Goal: Task Accomplishment & Management: Manage account settings

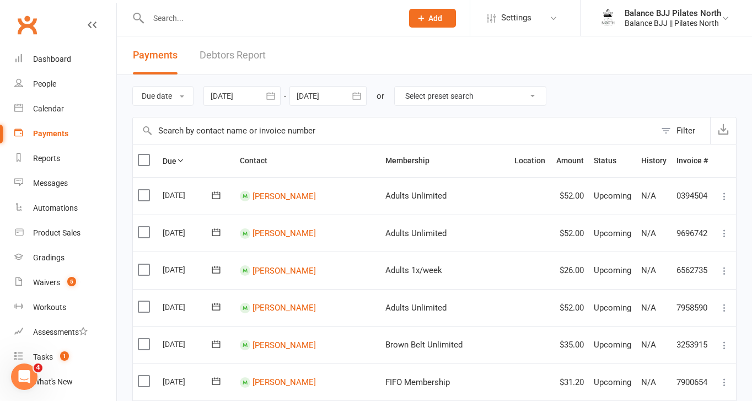
click at [236, 56] on link "Debtors Report" at bounding box center [232, 55] width 66 height 38
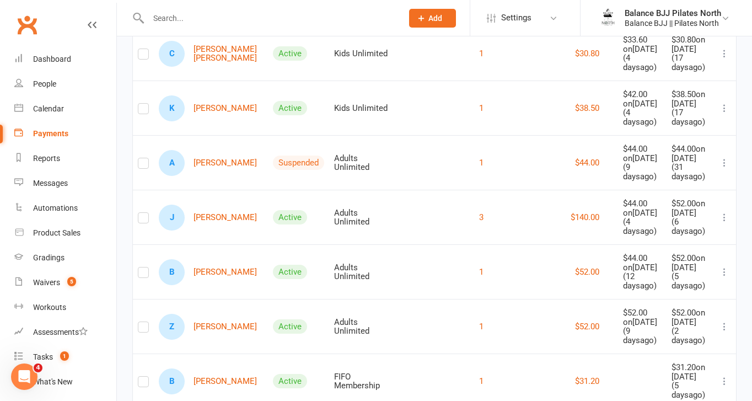
scroll to position [321, 0]
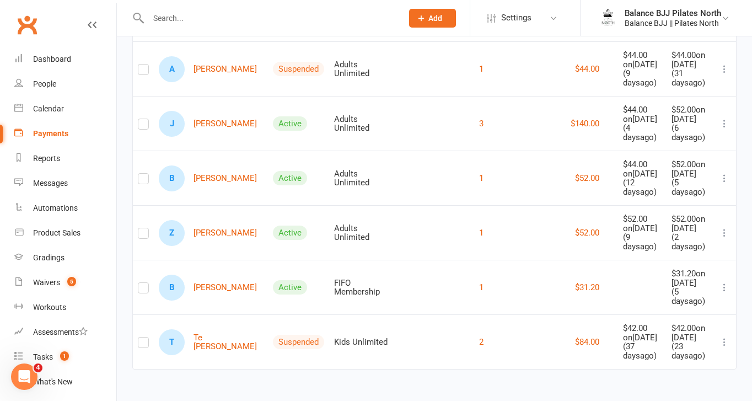
click at [724, 227] on icon at bounding box center [724, 232] width 11 height 11
click at [418, 299] on td "1" at bounding box center [447, 287] width 109 height 55
click at [198, 274] on link "B [PERSON_NAME]" at bounding box center [208, 287] width 98 height 26
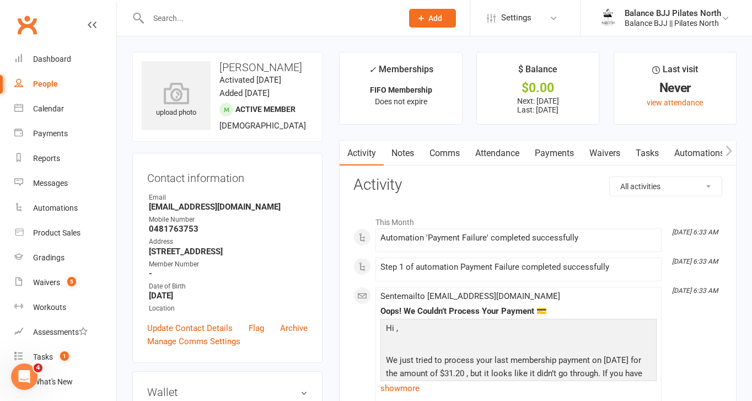
click at [562, 154] on link "Payments" at bounding box center [554, 153] width 55 height 25
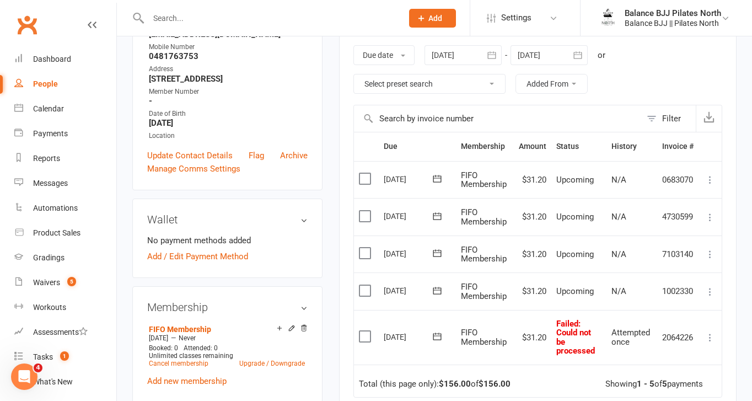
scroll to position [193, 0]
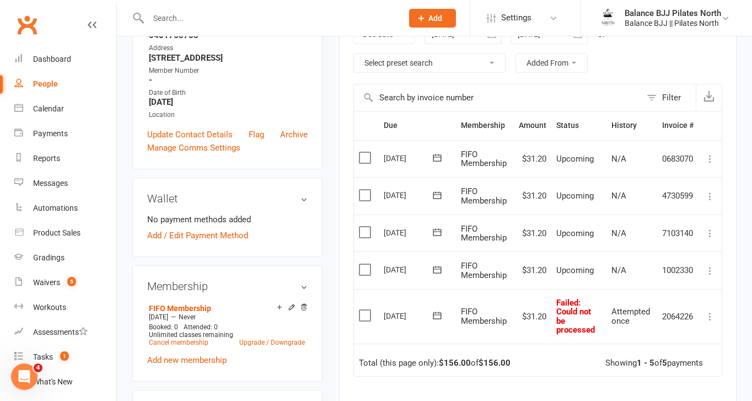
click at [708, 315] on icon at bounding box center [709, 316] width 11 height 11
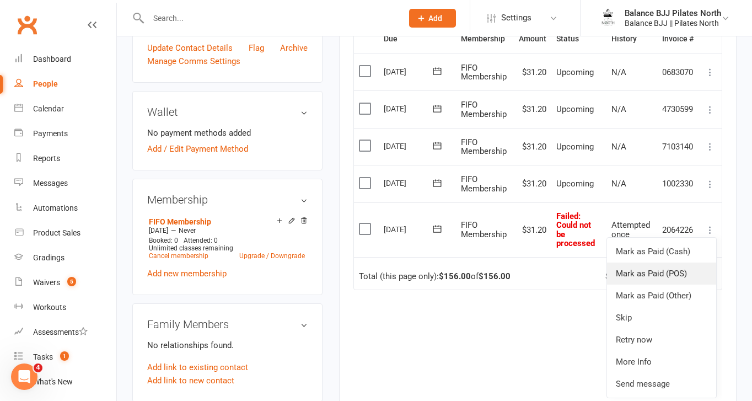
scroll to position [282, 0]
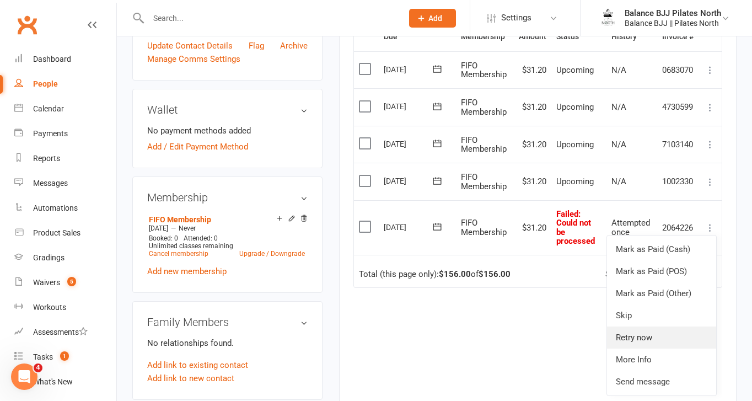
click at [650, 335] on link "Retry now" at bounding box center [661, 337] width 109 height 22
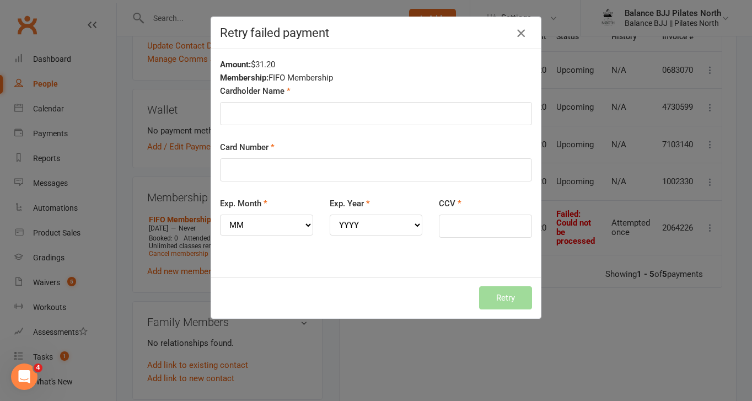
click at [519, 31] on icon "button" at bounding box center [520, 32] width 13 height 13
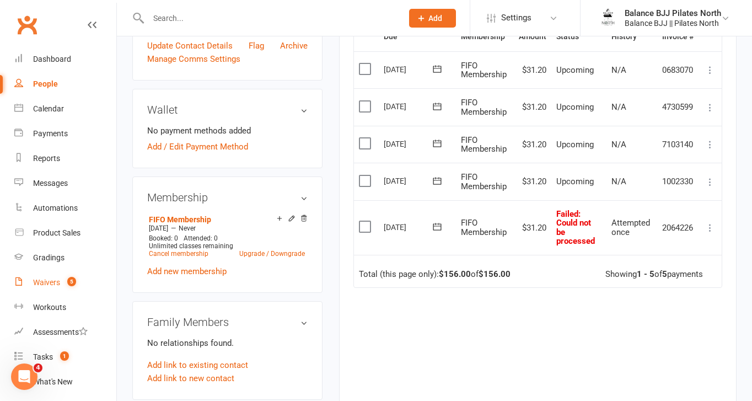
click at [52, 284] on div "Waivers" at bounding box center [46, 282] width 27 height 9
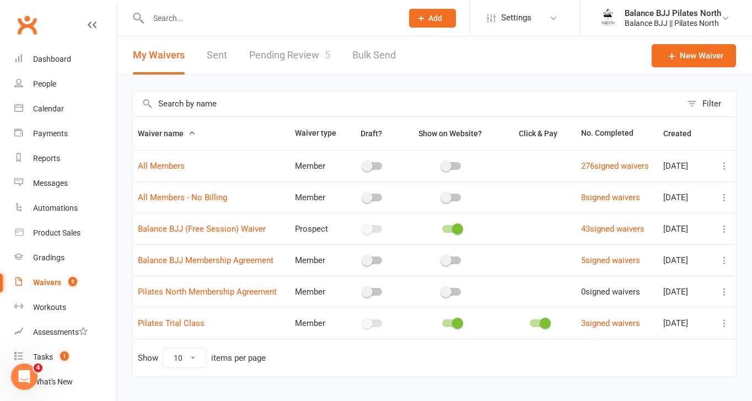
click at [272, 47] on link "Pending Review 5" at bounding box center [289, 55] width 81 height 38
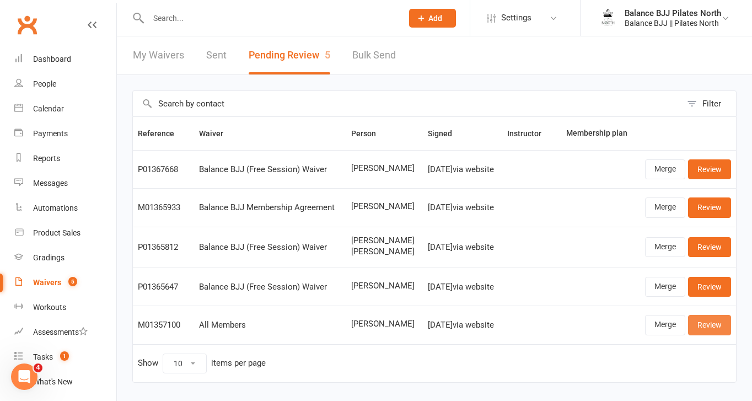
click at [695, 325] on link "Review" at bounding box center [709, 325] width 43 height 20
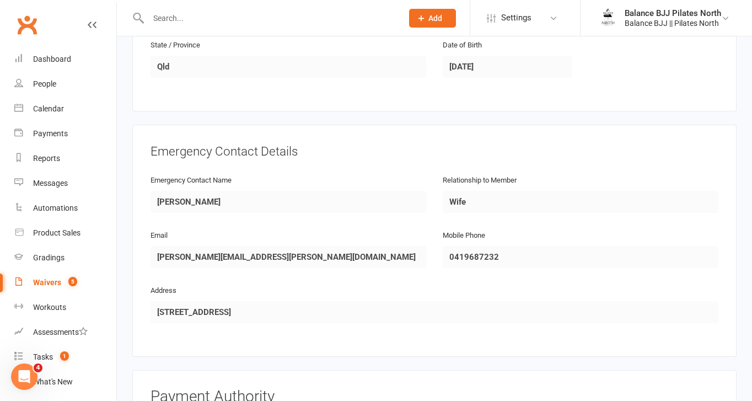
scroll to position [832, 0]
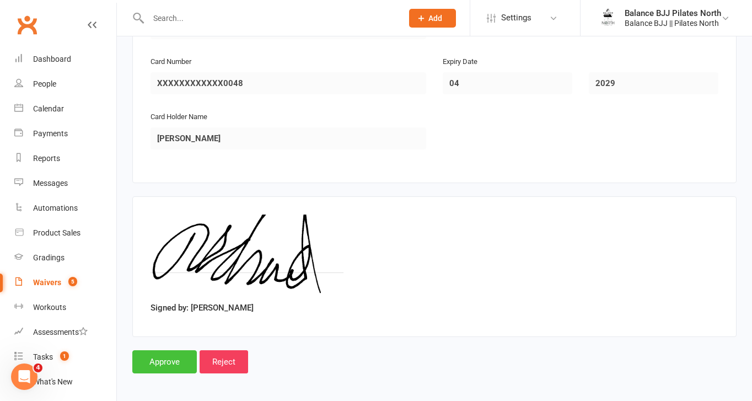
click at [155, 361] on input "Approve" at bounding box center [164, 361] width 64 height 23
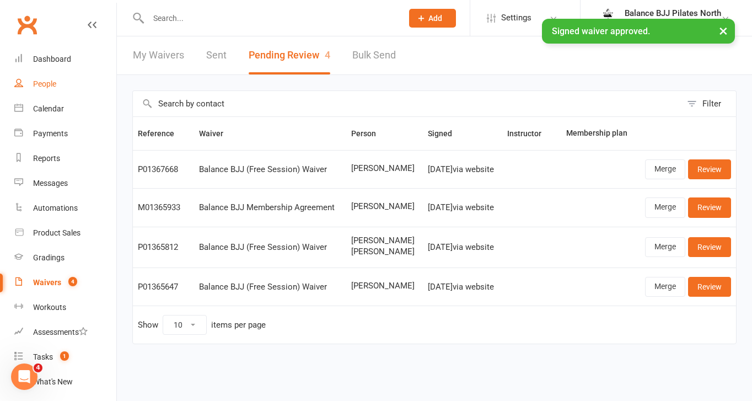
click at [42, 88] on div "People" at bounding box center [44, 83] width 23 height 9
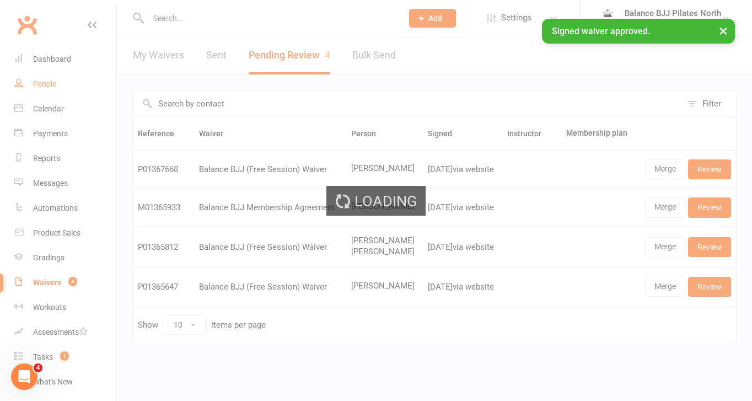
select select "100"
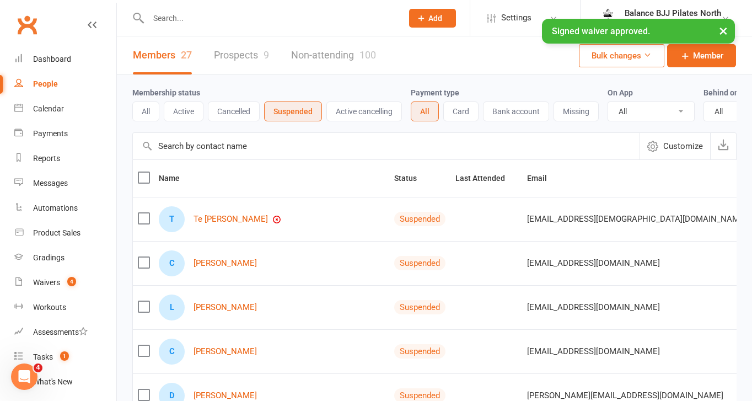
click at [226, 19] on div "× Signed waiver approved." at bounding box center [368, 19] width 737 height 0
click at [229, 12] on input "text" at bounding box center [270, 17] width 250 height 15
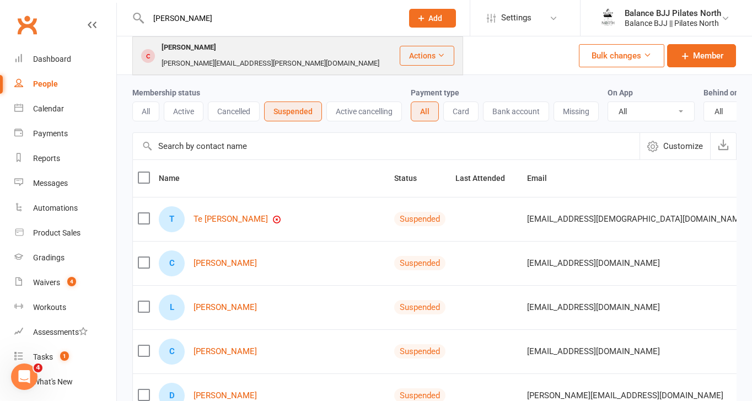
type input "[PERSON_NAME]"
click at [228, 56] on div "[PERSON_NAME][EMAIL_ADDRESS][PERSON_NAME][DOMAIN_NAME]" at bounding box center [270, 64] width 224 height 16
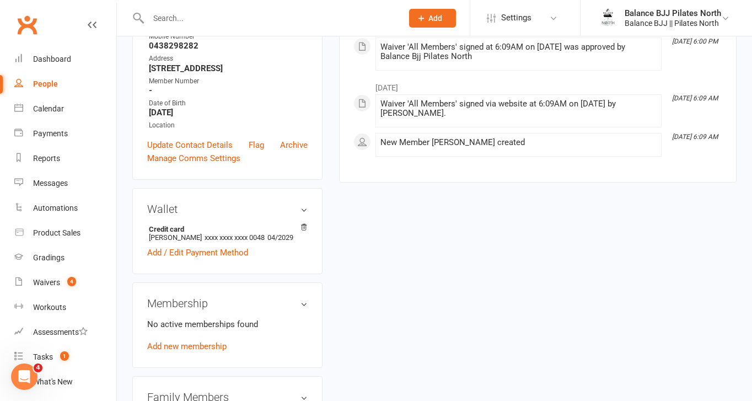
scroll to position [192, 0]
click at [204, 340] on link "Add new membership" at bounding box center [186, 345] width 79 height 10
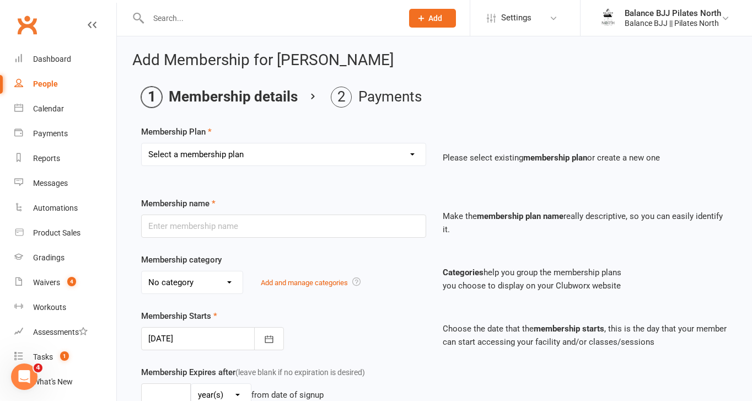
click at [359, 160] on select "Select a membership plan Create new Membership Plan Adults Unlimited Adults Unl…" at bounding box center [284, 154] width 284 height 22
select select "3"
click at [142, 143] on select "Select a membership plan Create new Membership Plan Adults Unlimited Adults Unl…" at bounding box center [284, 154] width 284 height 22
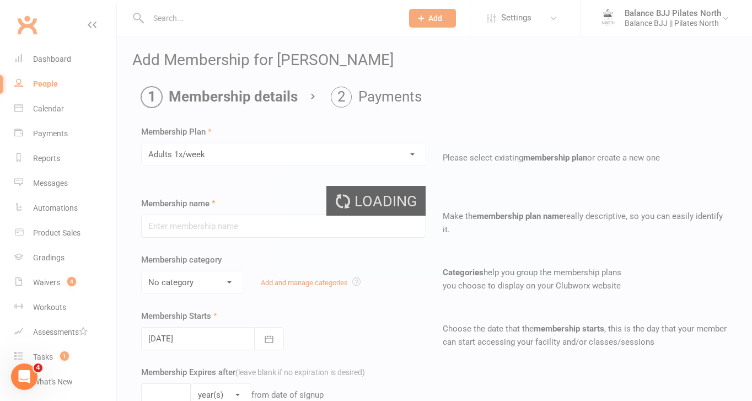
type input "Adults 1x/week"
select select "0"
type input "0"
type input "1"
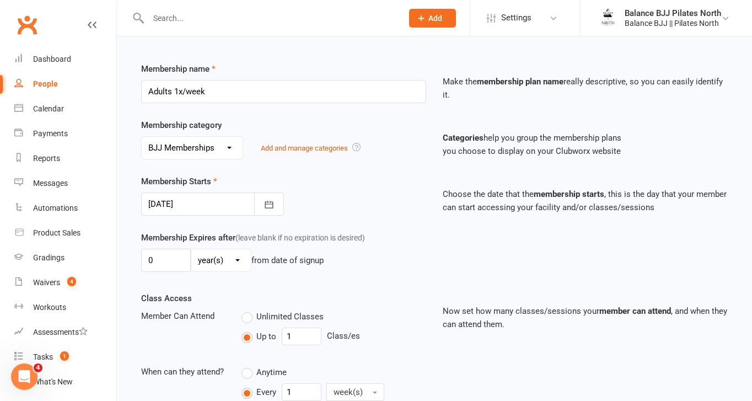
scroll to position [136, 0]
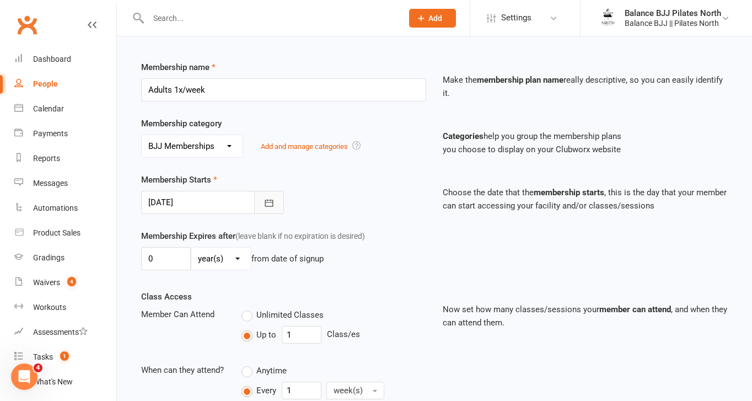
click at [268, 201] on icon "button" at bounding box center [268, 202] width 11 height 11
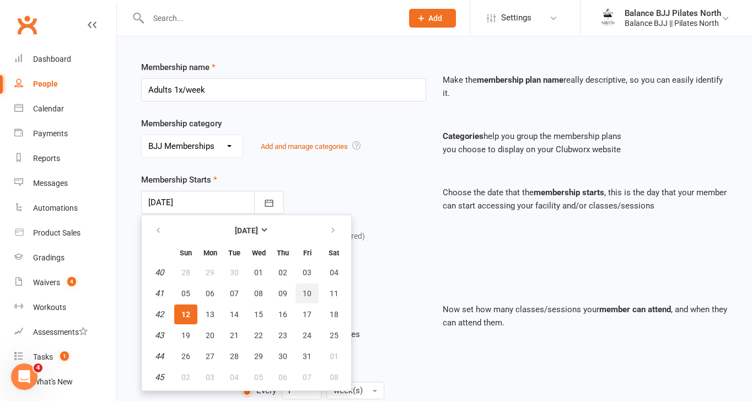
click at [307, 285] on button "10" at bounding box center [306, 293] width 23 height 20
type input "[DATE]"
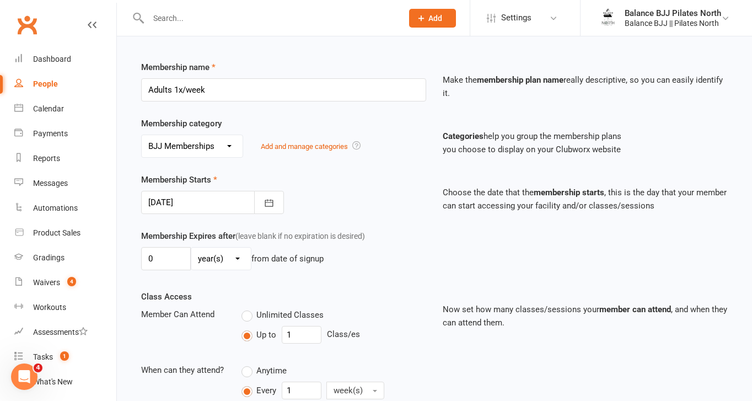
scroll to position [500, 0]
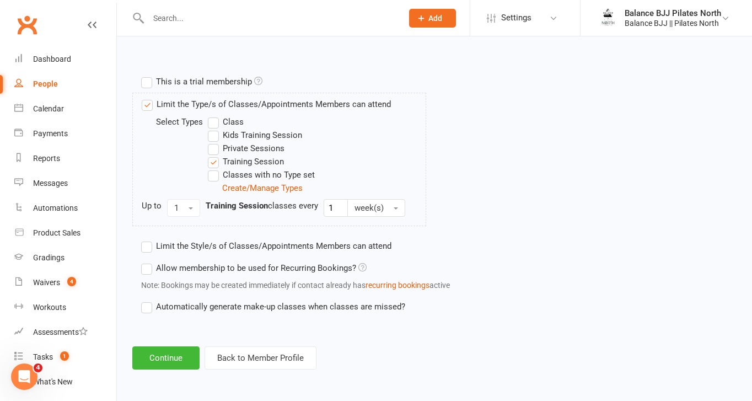
click at [148, 308] on label "Automatically generate make-up classes when classes are missed?" at bounding box center [273, 306] width 264 height 13
click at [148, 300] on input "Automatically generate make-up classes when classes are missed?" at bounding box center [144, 300] width 7 height 0
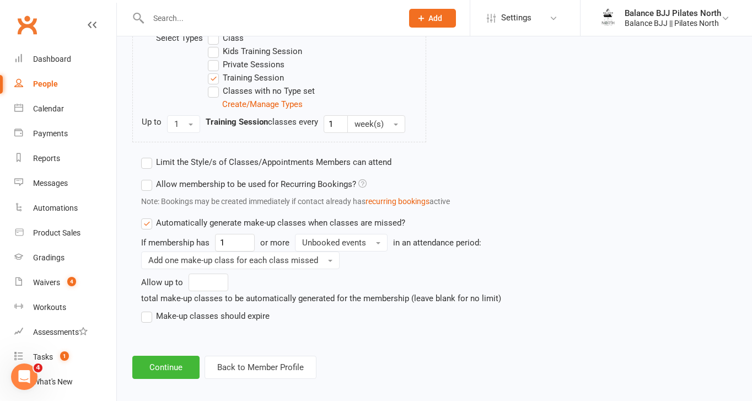
scroll to position [593, 0]
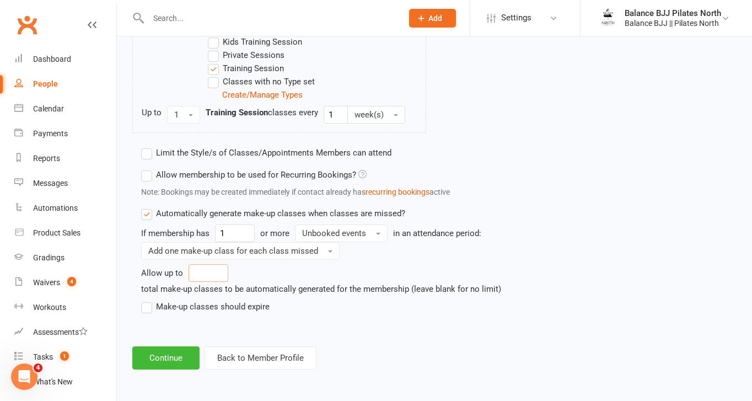
click at [212, 273] on input "number" at bounding box center [208, 273] width 40 height 18
type input "2"
click at [142, 307] on label "Make-up classes should expire" at bounding box center [205, 306] width 128 height 13
click at [142, 300] on input "Make-up classes should expire" at bounding box center [144, 300] width 7 height 0
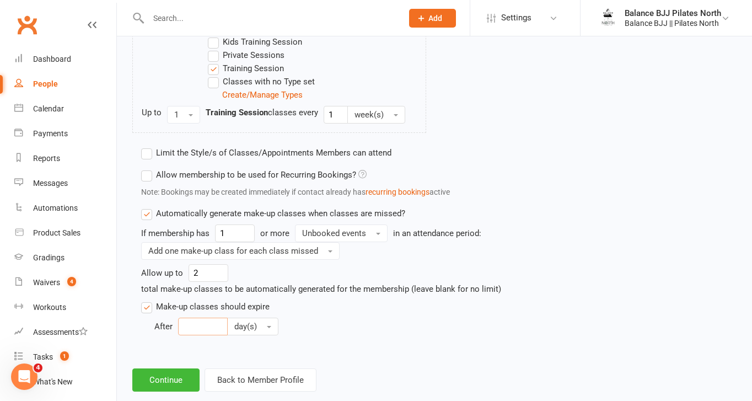
click at [189, 323] on input "number" at bounding box center [203, 326] width 50 height 18
type input "1"
click at [257, 322] on button "day(s)" at bounding box center [252, 326] width 51 height 18
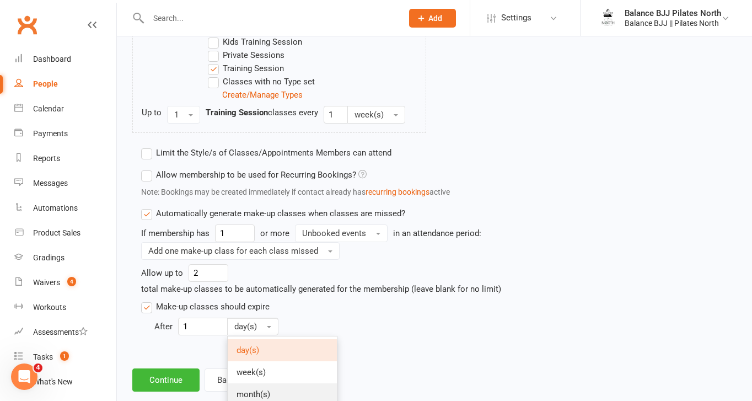
click at [266, 393] on span "month(s)" at bounding box center [253, 394] width 34 height 10
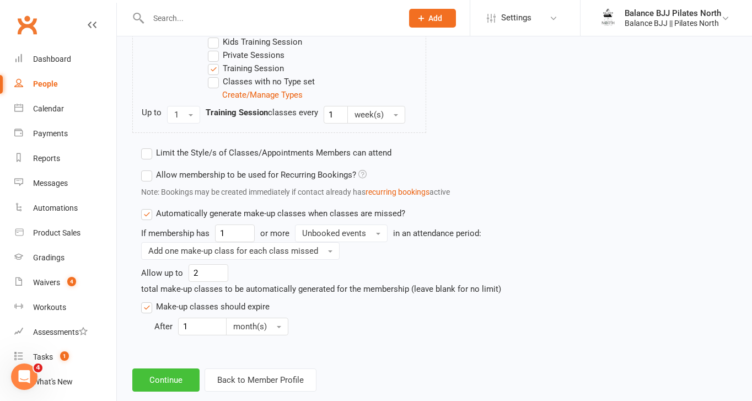
click at [167, 378] on button "Continue" at bounding box center [165, 379] width 67 height 23
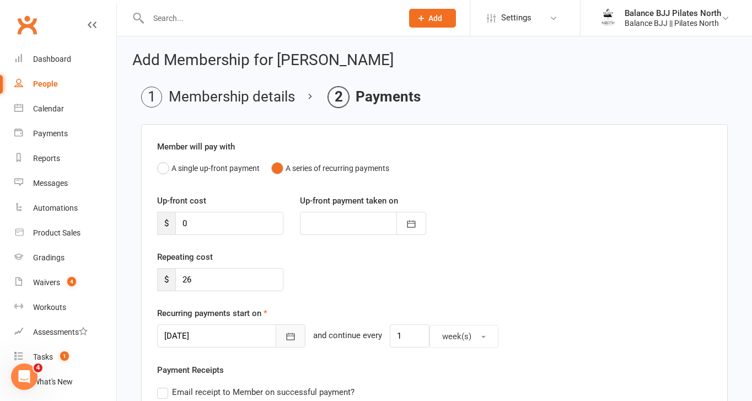
click at [285, 337] on icon "button" at bounding box center [290, 336] width 11 height 11
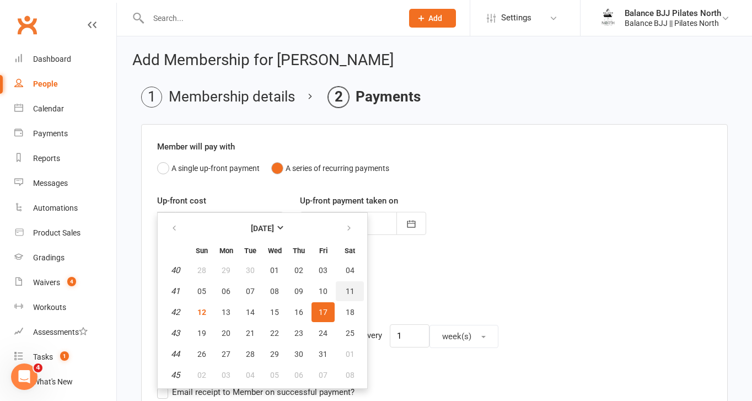
click at [348, 294] on span "11" at bounding box center [349, 291] width 9 height 9
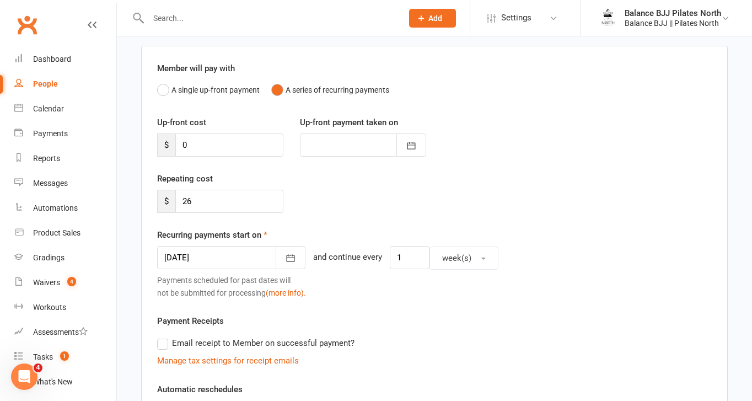
scroll to position [82, 0]
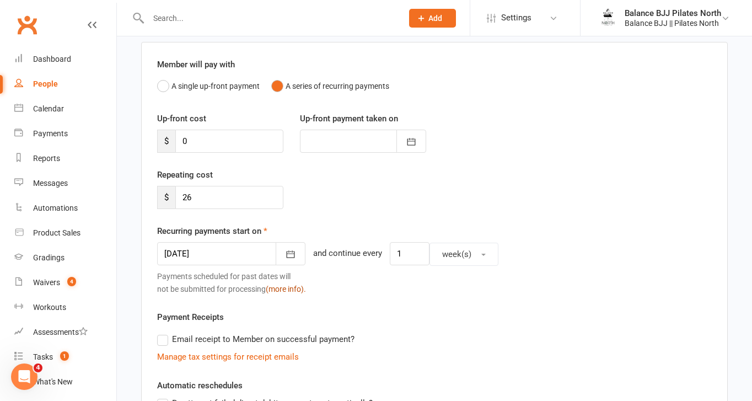
click at [291, 289] on button "(more info)." at bounding box center [286, 289] width 40 height 12
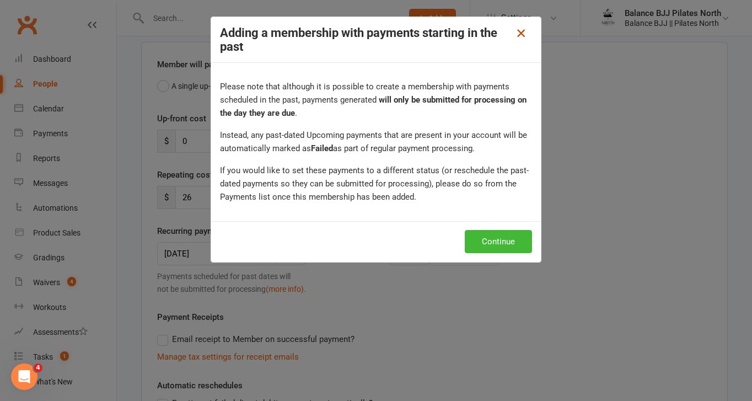
click at [520, 27] on icon at bounding box center [520, 32] width 13 height 13
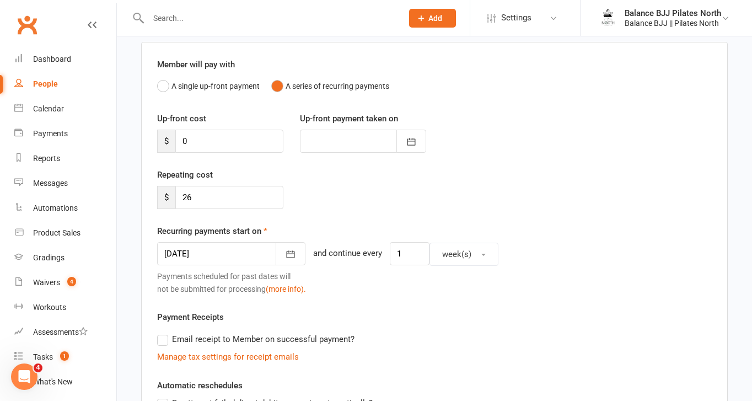
click at [223, 256] on div at bounding box center [231, 253] width 148 height 23
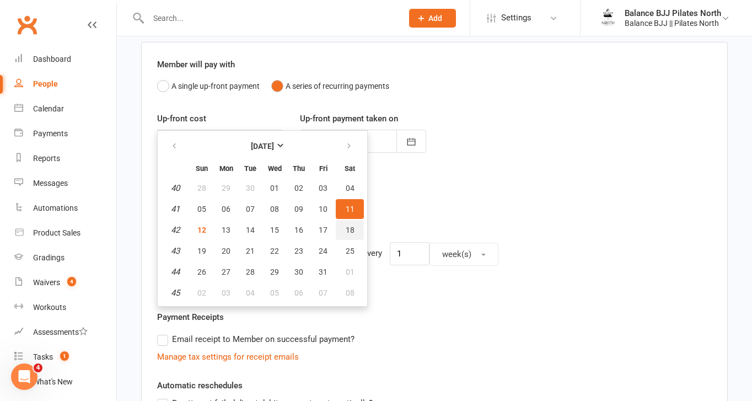
click at [349, 231] on span "18" at bounding box center [349, 229] width 9 height 9
type input "[DATE]"
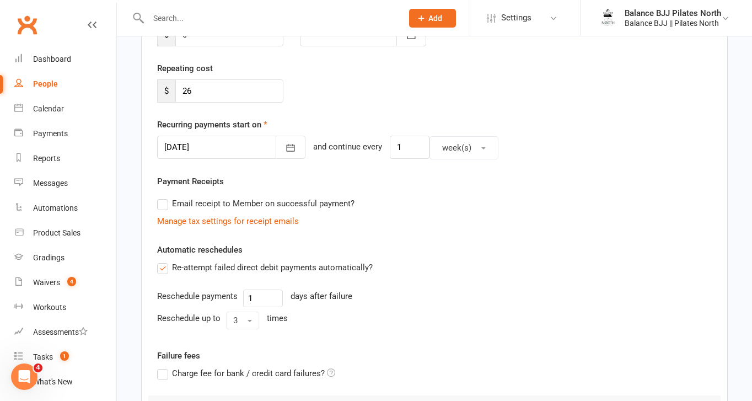
scroll to position [357, 0]
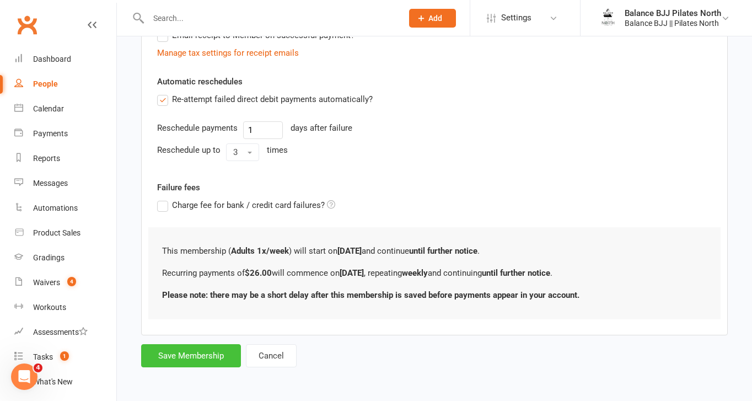
click at [212, 353] on button "Save Membership" at bounding box center [191, 355] width 100 height 23
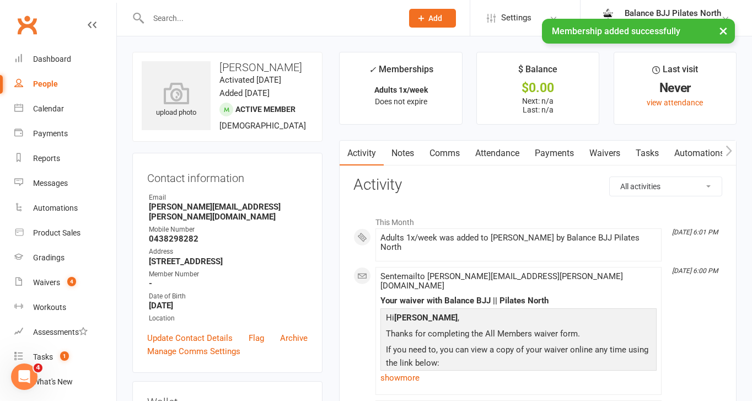
click at [557, 152] on link "Payments" at bounding box center [554, 153] width 55 height 25
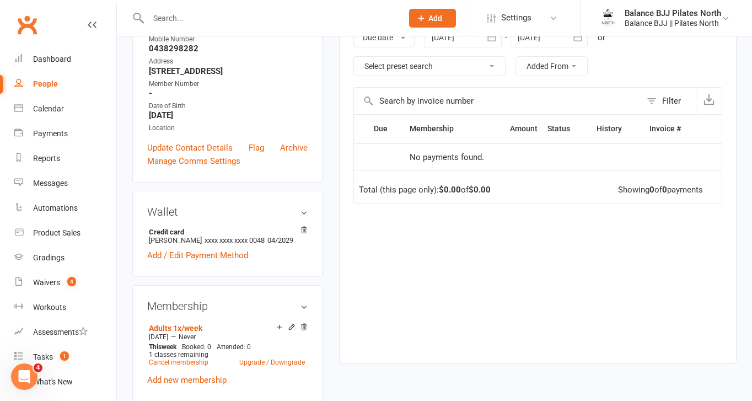
scroll to position [190, 0]
click at [293, 331] on icon at bounding box center [292, 327] width 8 height 8
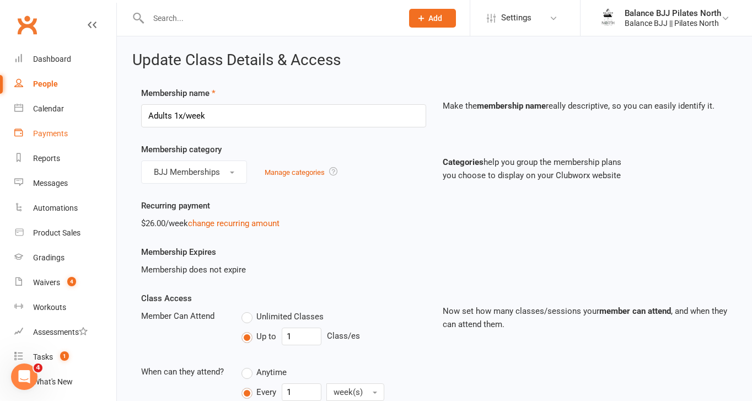
click at [60, 132] on div "Payments" at bounding box center [50, 133] width 35 height 9
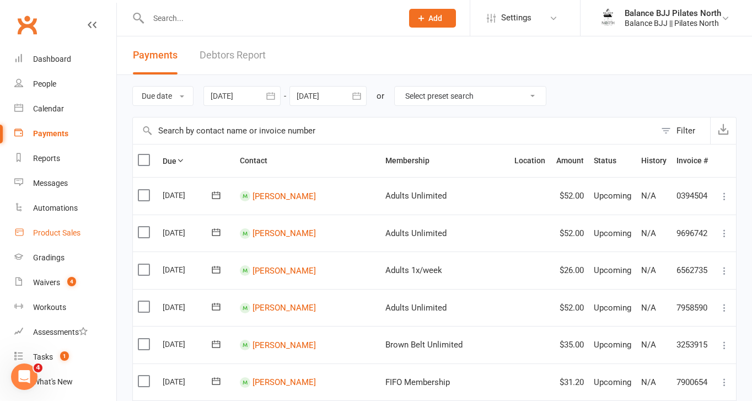
click at [65, 238] on link "Product Sales" at bounding box center [65, 232] width 102 height 25
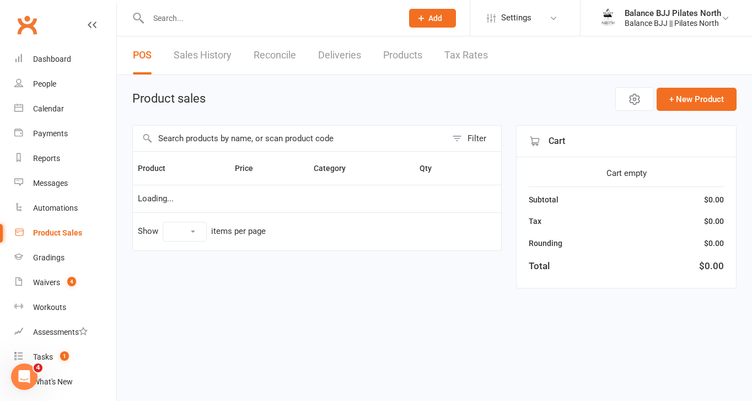
select select "10"
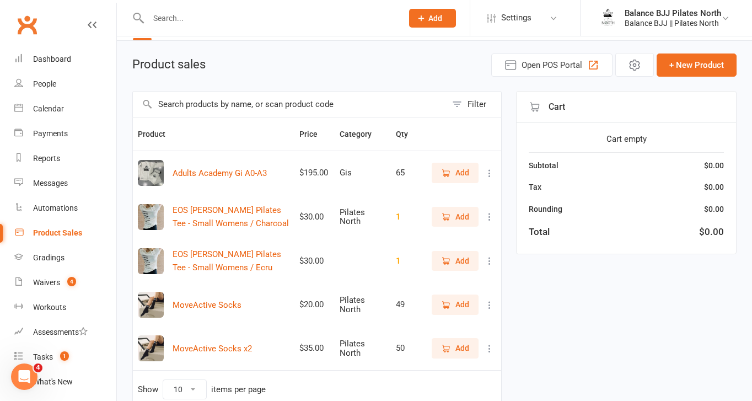
scroll to position [37, 0]
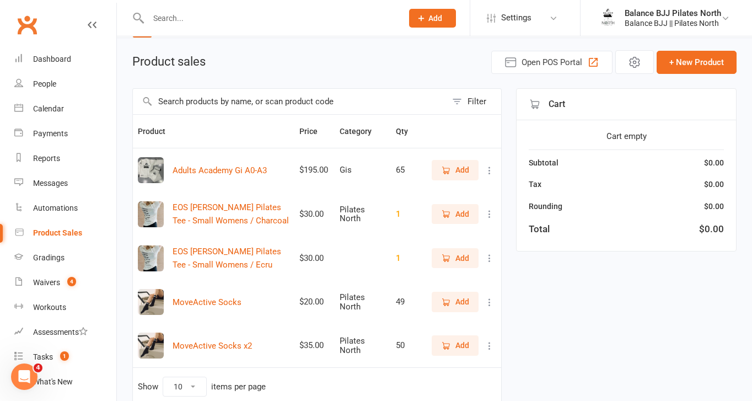
click at [491, 263] on icon at bounding box center [489, 257] width 11 height 11
click at [417, 284] on link "View / Edit" at bounding box center [440, 279] width 109 height 22
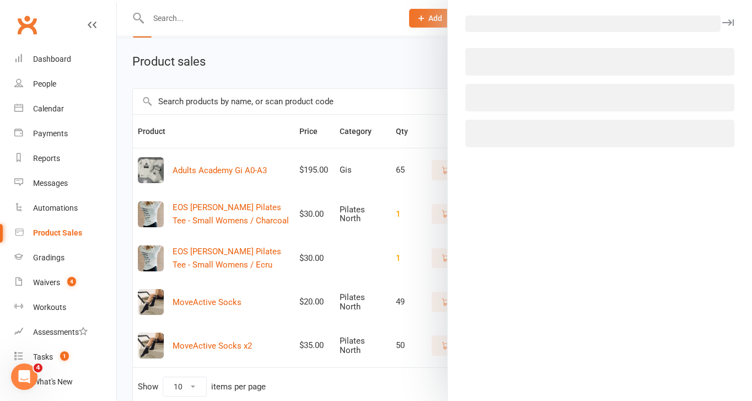
select select "1906"
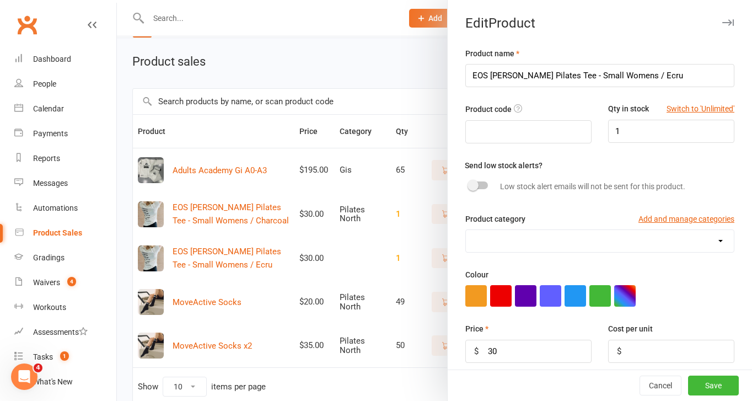
click at [567, 239] on select "Balance Tees Gis Pilates North Sizes" at bounding box center [600, 241] width 268 height 22
select select "4011"
click at [466, 230] on select "Balance Tees Gis Pilates North Sizes" at bounding box center [600, 241] width 268 height 22
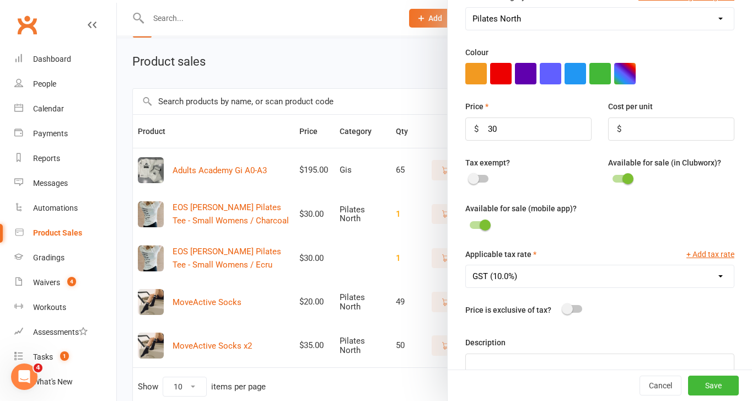
scroll to position [223, 0]
click at [722, 385] on button "Save" at bounding box center [713, 385] width 51 height 20
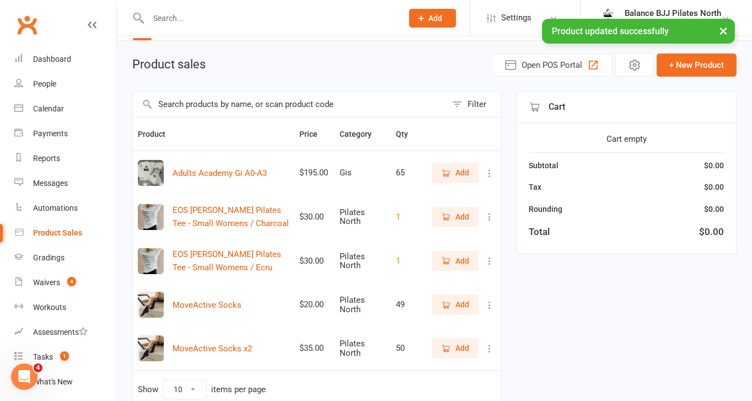
scroll to position [89, 0]
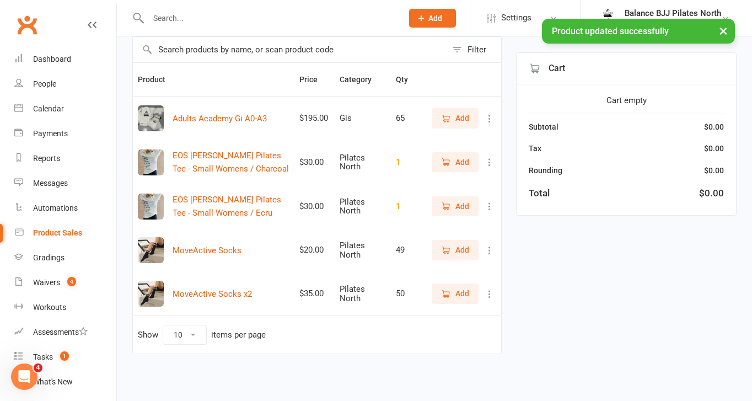
click at [190, 334] on select "10 25 50 100" at bounding box center [184, 334] width 43 height 19
select select "25"
click at [163, 325] on select "10 25 50 100" at bounding box center [184, 334] width 43 height 19
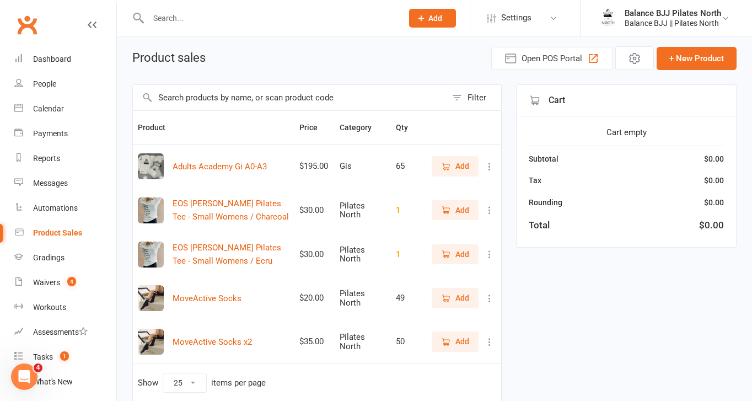
scroll to position [0, 0]
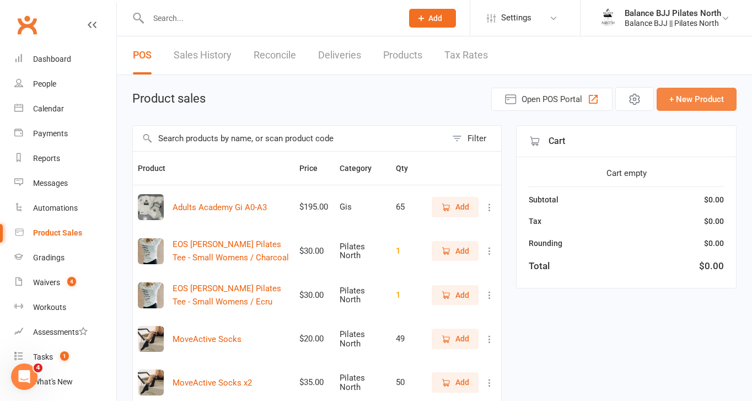
click at [702, 101] on button "+ New Product" at bounding box center [696, 99] width 80 height 23
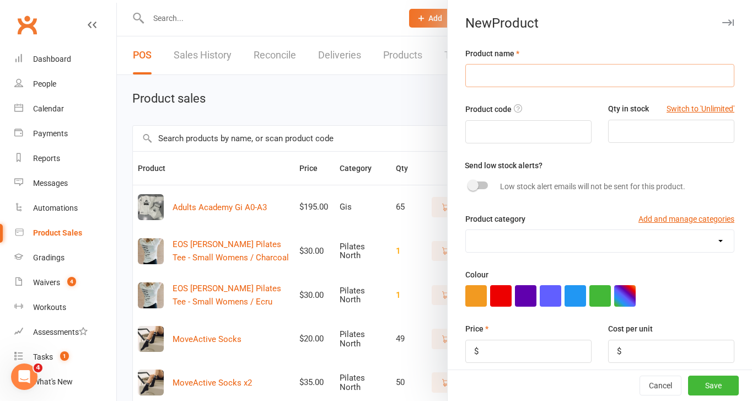
click at [585, 72] on input "text" at bounding box center [599, 75] width 269 height 23
